Goal: Find specific page/section: Find specific page/section

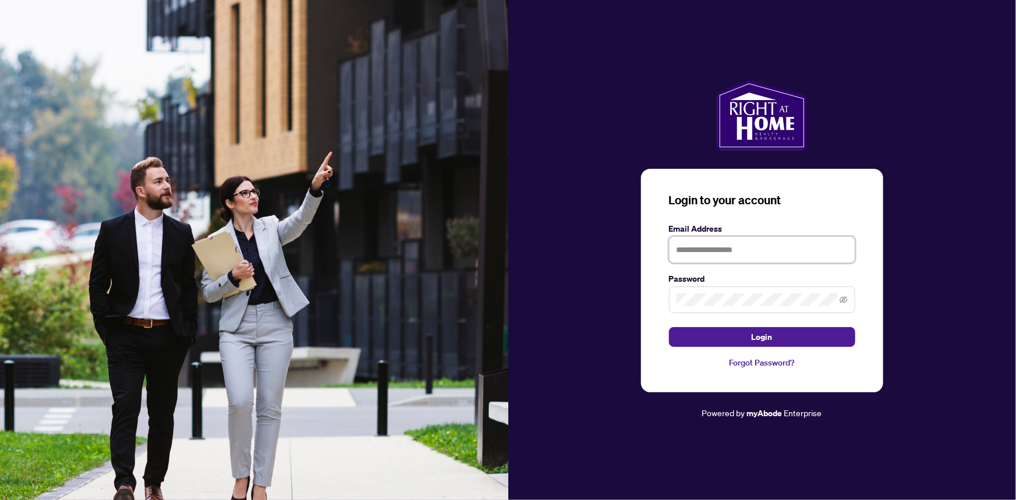
click at [695, 253] on input "text" at bounding box center [762, 249] width 186 height 27
type input "**********"
click at [669, 327] on button "Login" at bounding box center [762, 337] width 186 height 20
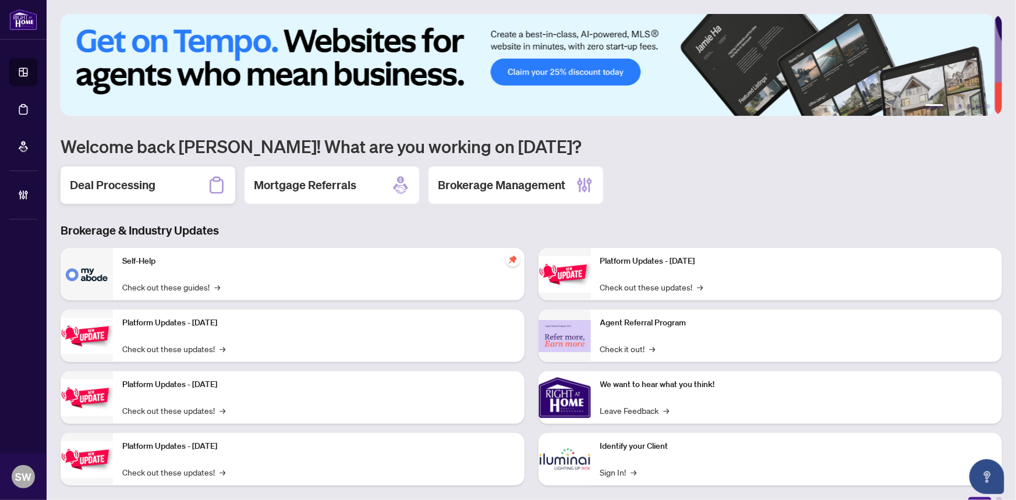
click at [158, 180] on div "Deal Processing" at bounding box center [148, 185] width 175 height 37
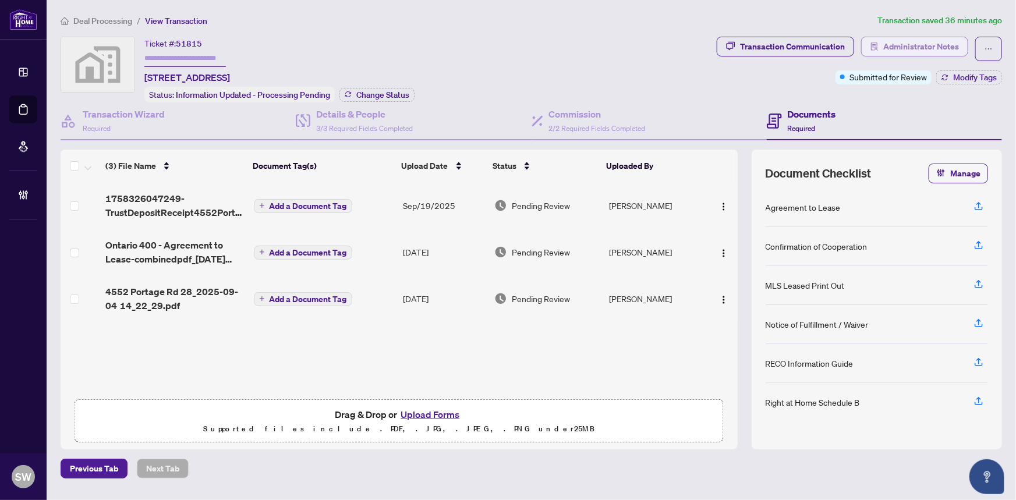
click at [909, 49] on span "Administrator Notes" at bounding box center [921, 46] width 76 height 19
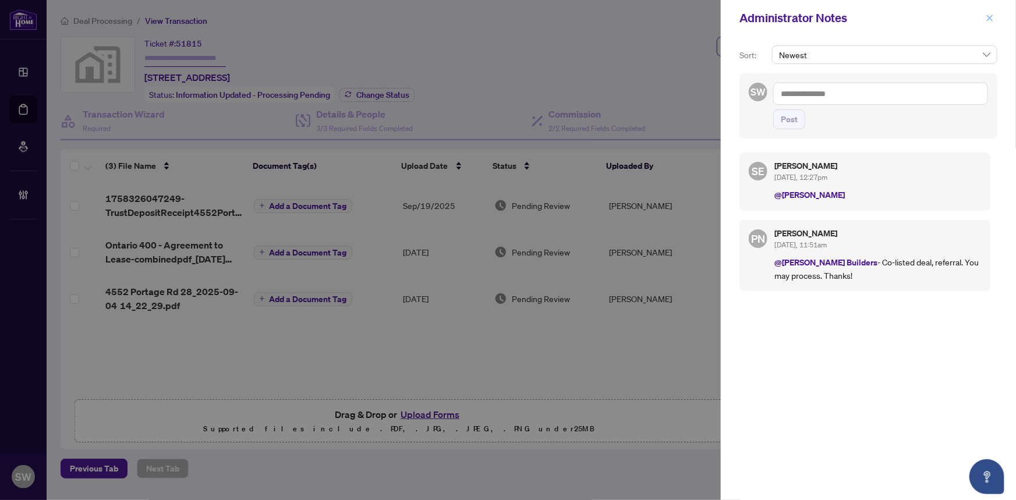
click at [991, 17] on icon "close" at bounding box center [990, 18] width 6 height 6
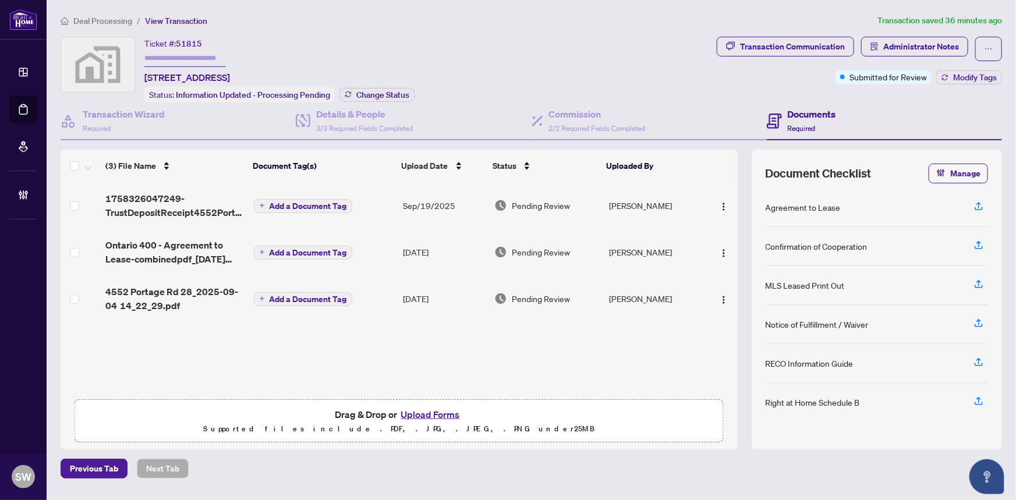
click at [204, 291] on span "4552 Portage Rd 28_2025-09-04 14_22_29.pdf" at bounding box center [174, 299] width 139 height 28
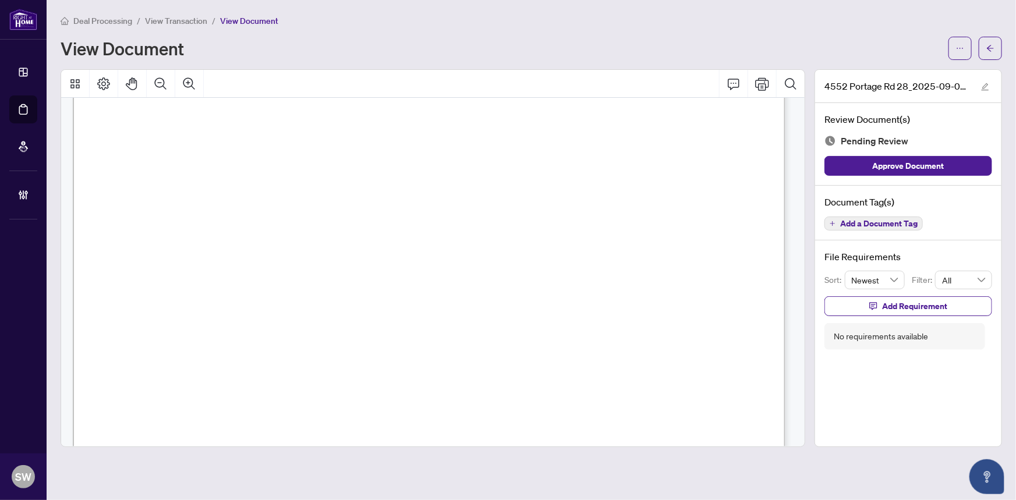
scroll to position [476, 0]
click at [994, 52] on span "button" at bounding box center [991, 48] width 8 height 19
